Goal: Transaction & Acquisition: Purchase product/service

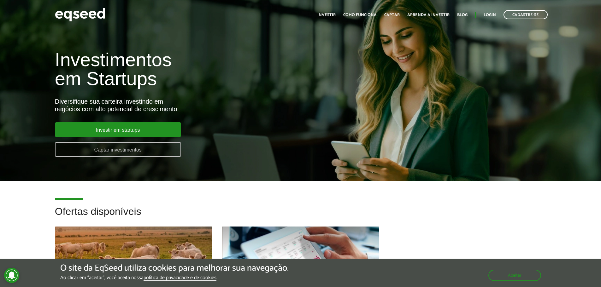
click at [89, 150] on link "Captar investimentos" at bounding box center [118, 149] width 126 height 15
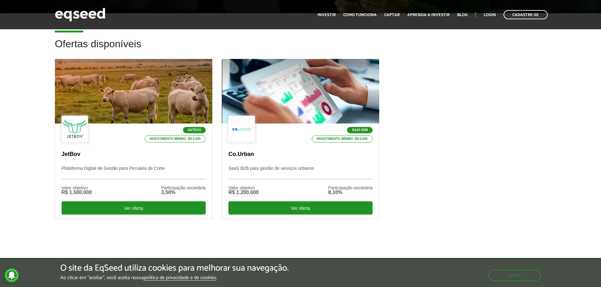
scroll to position [158, 0]
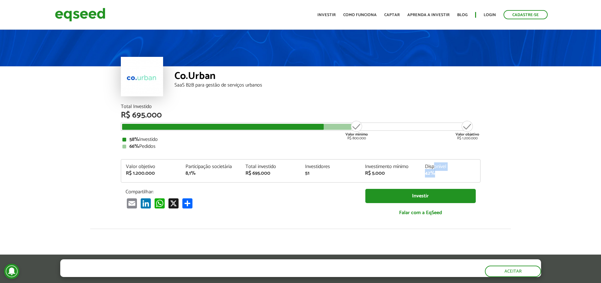
drag, startPoint x: 433, startPoint y: 165, endPoint x: 433, endPoint y: 175, distance: 9.8
click at [433, 175] on div "Disponível 42%" at bounding box center [450, 170] width 60 height 12
drag, startPoint x: 257, startPoint y: 167, endPoint x: 264, endPoint y: 168, distance: 6.9
click at [264, 168] on div "Total investido" at bounding box center [270, 166] width 50 height 5
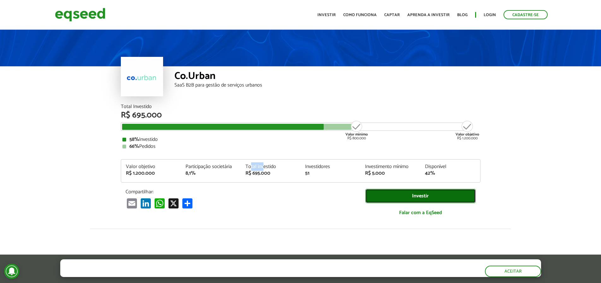
click at [401, 195] on link "Investir" at bounding box center [420, 196] width 110 height 14
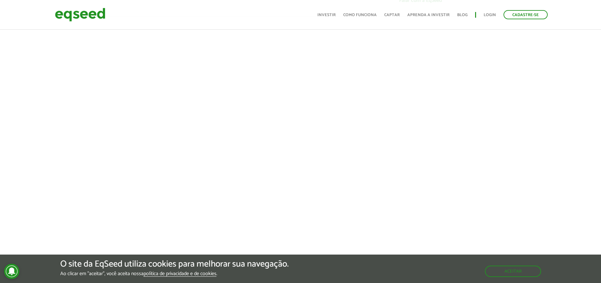
scroll to position [221, 0]
click at [84, 145] on div at bounding box center [300, 115] width 601 height 215
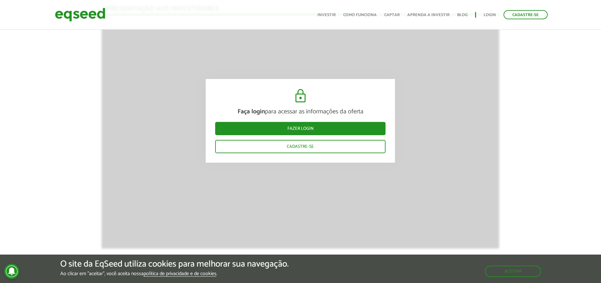
scroll to position [694, 0]
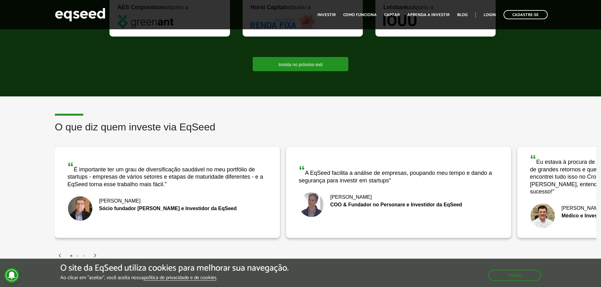
scroll to position [915, 0]
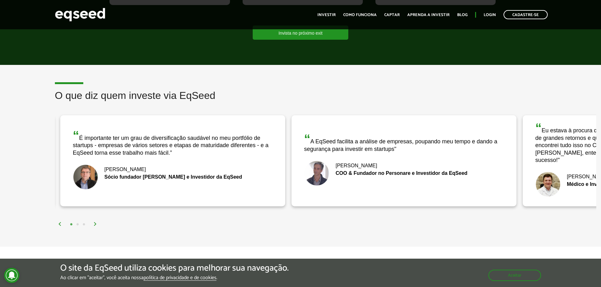
drag, startPoint x: 101, startPoint y: 165, endPoint x: 106, endPoint y: 165, distance: 5.4
click at [106, 167] on div "[PERSON_NAME]" at bounding box center [173, 169] width 200 height 5
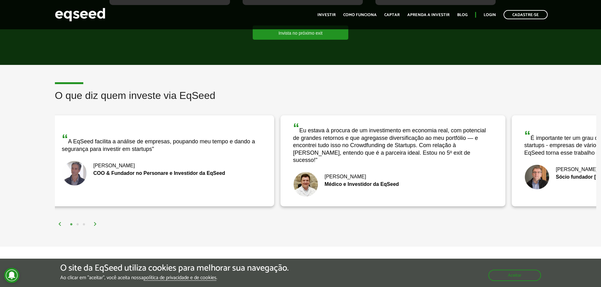
drag, startPoint x: 424, startPoint y: 179, endPoint x: 219, endPoint y: 197, distance: 205.9
click at [219, 197] on div "“ A EqSeed facilita a análise de empresas, poupando meu tempo e dando a seguran…" at bounding box center [161, 160] width 225 height 91
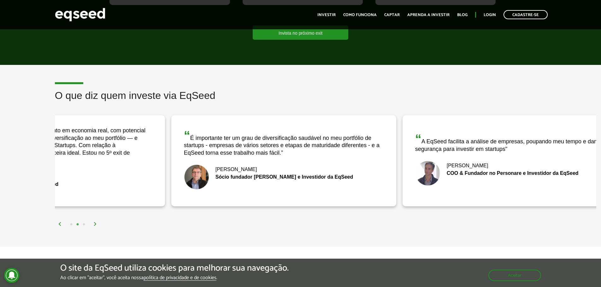
drag, startPoint x: 431, startPoint y: 159, endPoint x: 89, endPoint y: 178, distance: 343.3
click at [89, 178] on div "“ Eu estava à procura de um investimento em economia real, com potencial de gra…" at bounding box center [52, 160] width 225 height 91
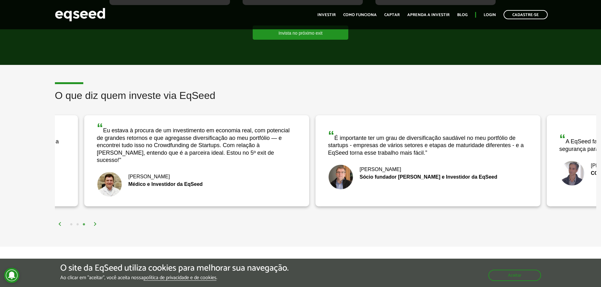
drag, startPoint x: 526, startPoint y: 183, endPoint x: 415, endPoint y: 193, distance: 111.2
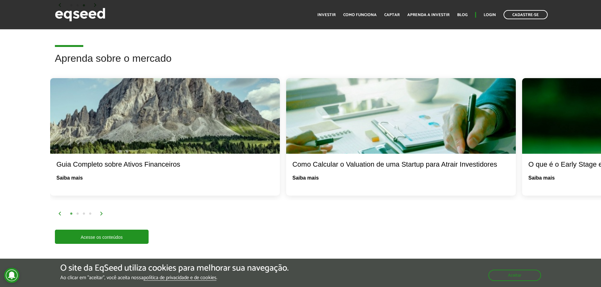
scroll to position [1135, 0]
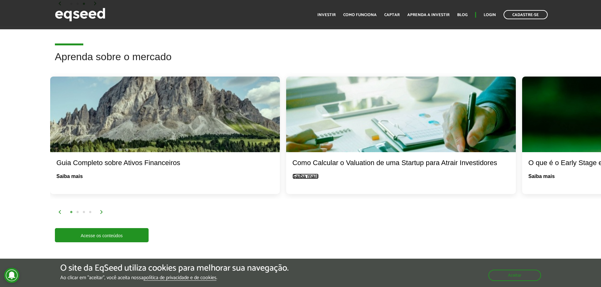
click at [311, 174] on link "Saiba mais" at bounding box center [305, 176] width 26 height 5
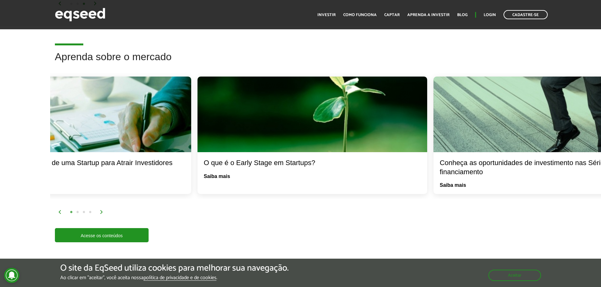
drag, startPoint x: 513, startPoint y: 162, endPoint x: 188, endPoint y: 169, distance: 324.6
click at [188, 169] on div "Como Calcular o Valuation de uma Startup para Atrair Investidores Saiba mais" at bounding box center [77, 168] width 230 height 33
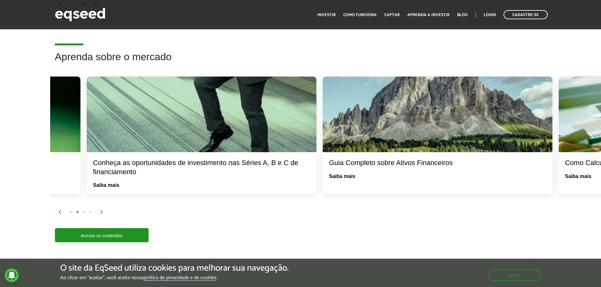
drag, startPoint x: 540, startPoint y: 165, endPoint x: 105, endPoint y: 177, distance: 435.4
click at [105, 177] on div "Conheça as oportunidades de investimento nas Séries A, B e C de financiamento S…" at bounding box center [202, 173] width 230 height 42
